Goal: Information Seeking & Learning: Learn about a topic

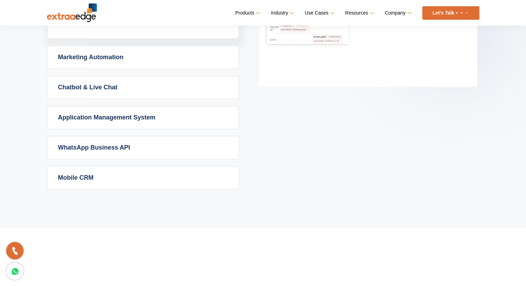
scroll to position [484, 0]
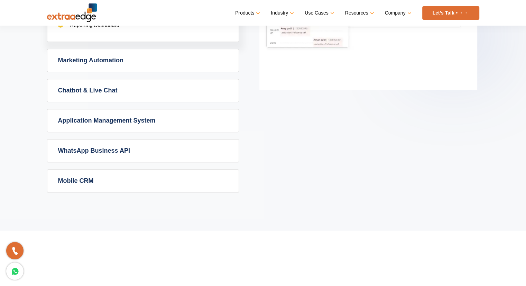
click at [102, 149] on link "WhatsApp Business API" at bounding box center [142, 150] width 191 height 22
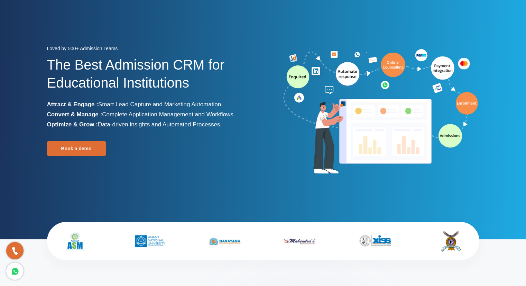
scroll to position [0, 0]
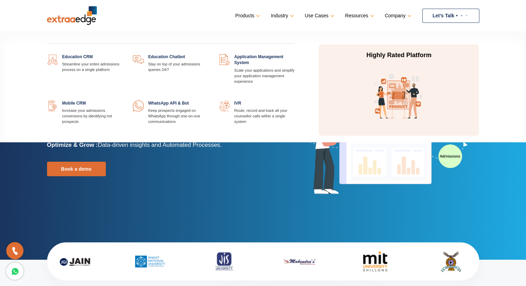
click at [252, 15] on link "Products" at bounding box center [247, 16] width 24 height 10
click at [123, 54] on link at bounding box center [123, 54] width 0 height 0
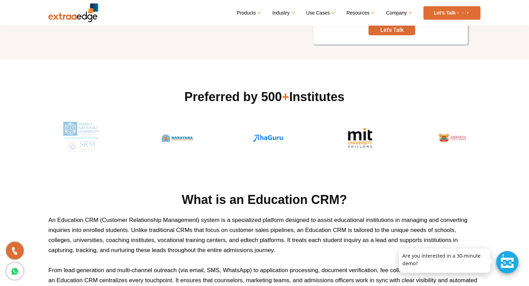
scroll to position [35, 0]
